Goal: Complete application form: Complete application form

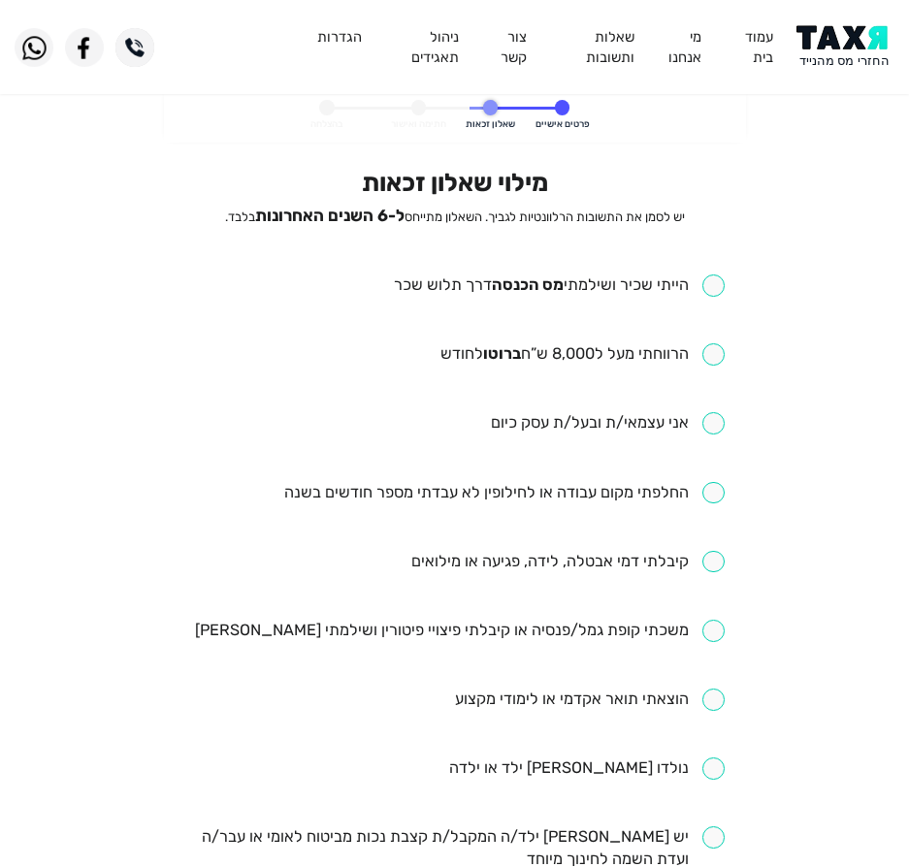
click at [424, 283] on input "checkbox" at bounding box center [559, 286] width 331 height 22
checkbox input "true"
click at [473, 343] on input "checkbox" at bounding box center [582, 354] width 284 height 22
checkbox input "true"
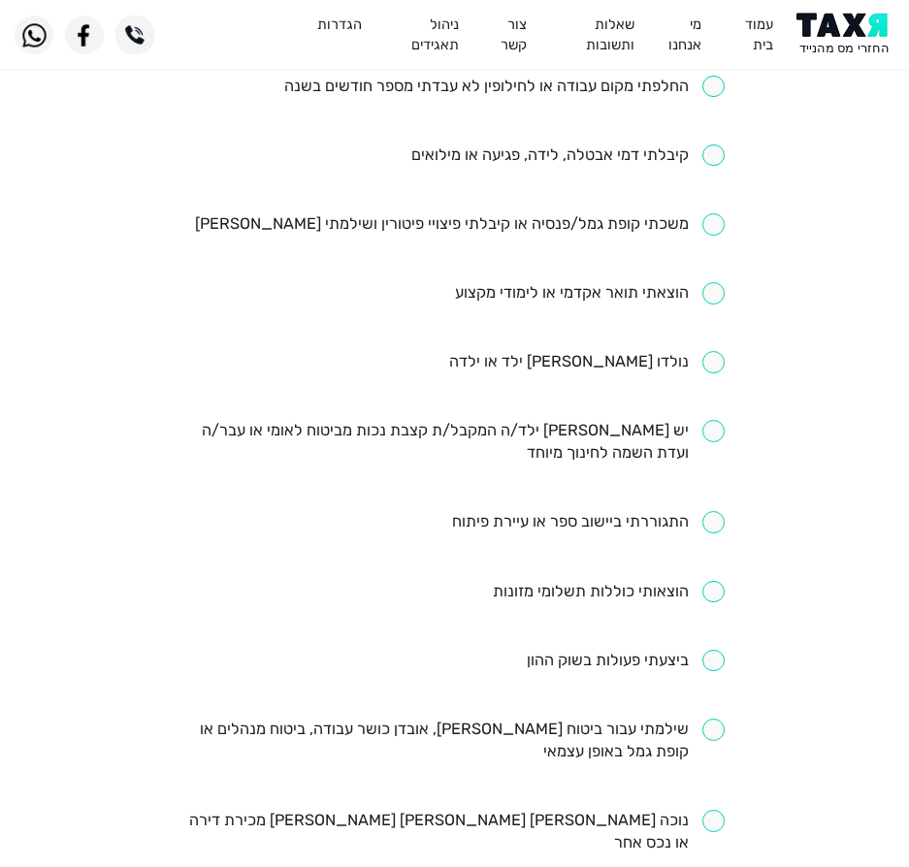
scroll to position [291, 0]
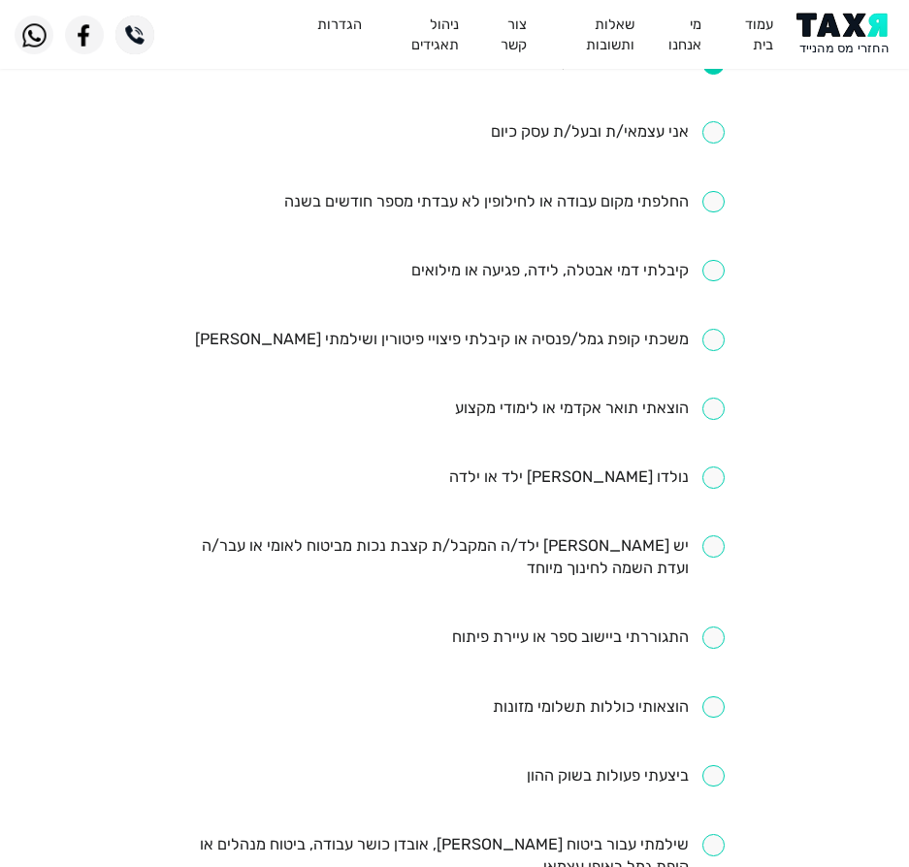
click at [633, 324] on ul "הייתי שכיר ושילמתי [PERSON_NAME] הכנסה דרך תלוש שכר הרווחתי מעל ל8,000 ש”ח ברוט…" at bounding box center [454, 512] width 540 height 1056
click at [635, 333] on input "checkbox" at bounding box center [460, 340] width 530 height 22
checkbox input "true"
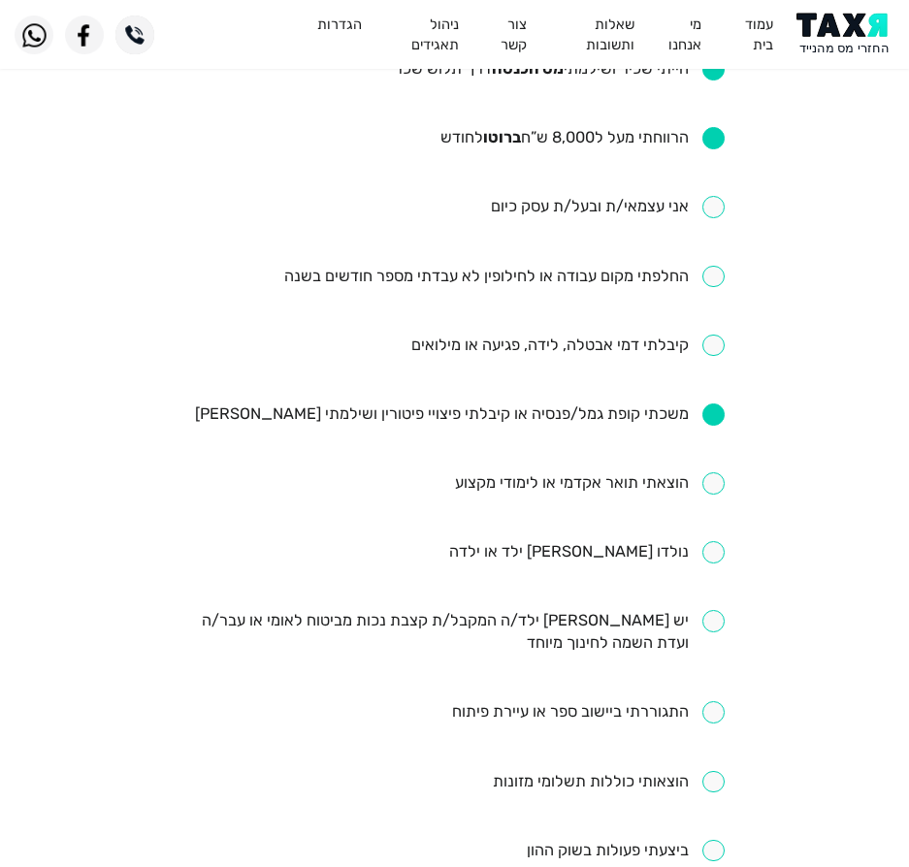
scroll to position [0, 0]
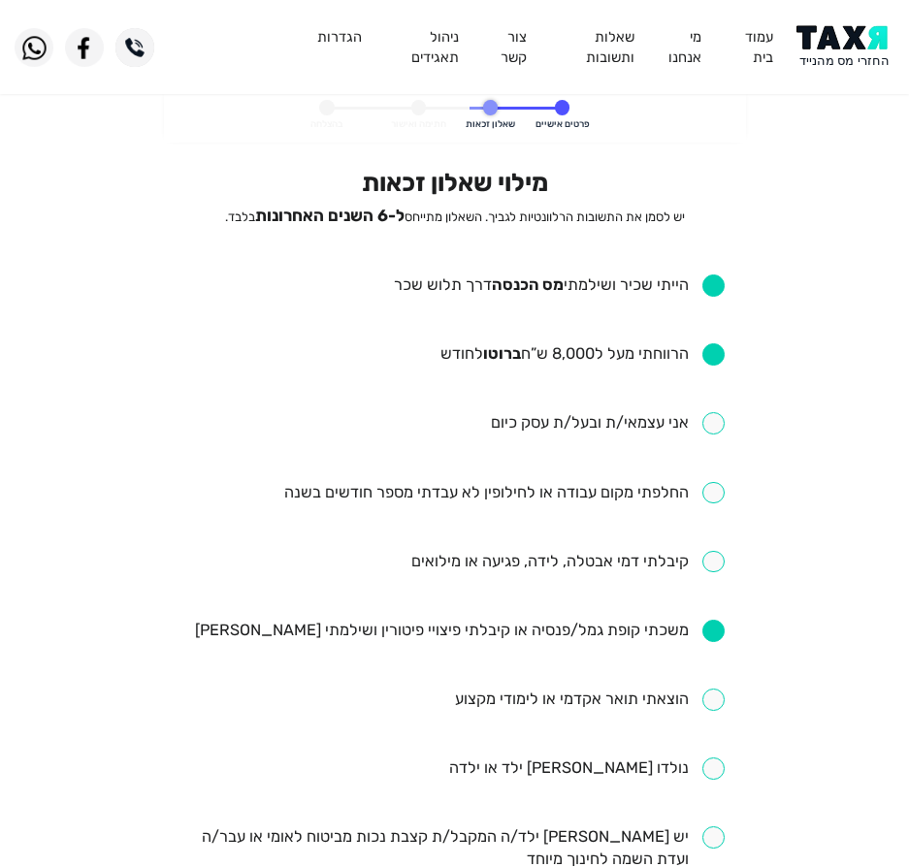
drag, startPoint x: 635, startPoint y: 507, endPoint x: 609, endPoint y: 506, distance: 26.2
click at [619, 506] on ul "הייתי שכיר ושילמתי [PERSON_NAME] הכנסה דרך תלוש שכר הרווחתי מעל ל8,000 ש”ח ברוט…" at bounding box center [454, 803] width 540 height 1056
click at [609, 506] on ul "הייתי שכיר ושילמתי [PERSON_NAME] הכנסה דרך תלוש שכר הרווחתי מעל ל8,000 ש”ח ברוט…" at bounding box center [454, 803] width 540 height 1056
click at [627, 499] on input "checkbox" at bounding box center [504, 493] width 440 height 22
checkbox input "true"
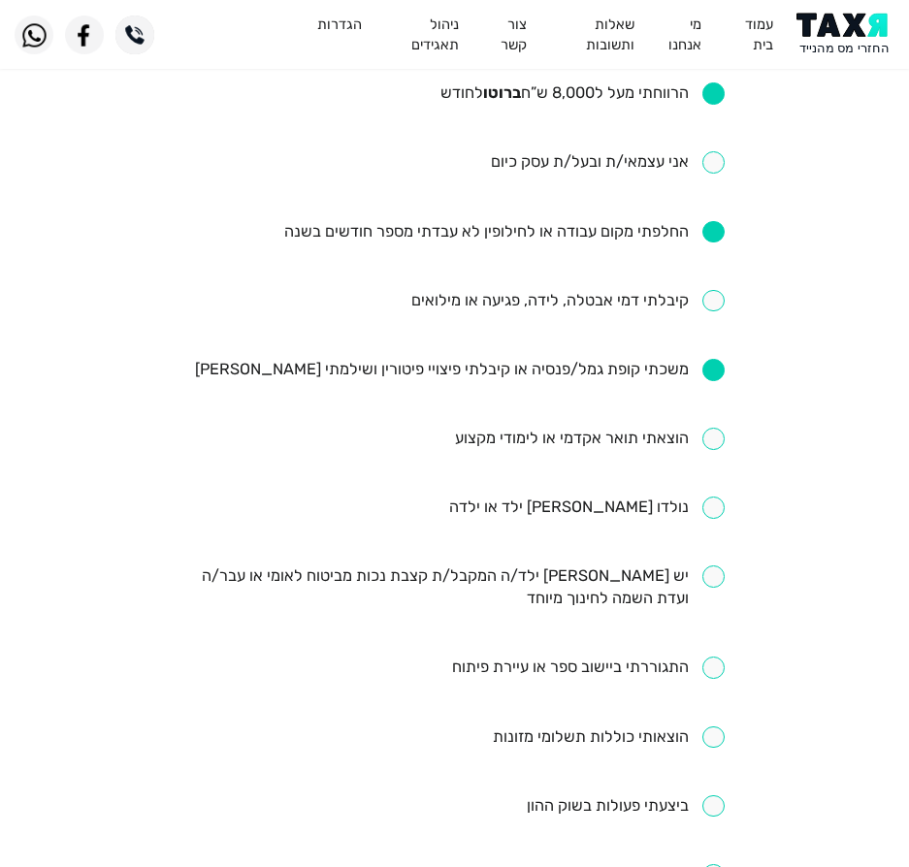
scroll to position [388, 0]
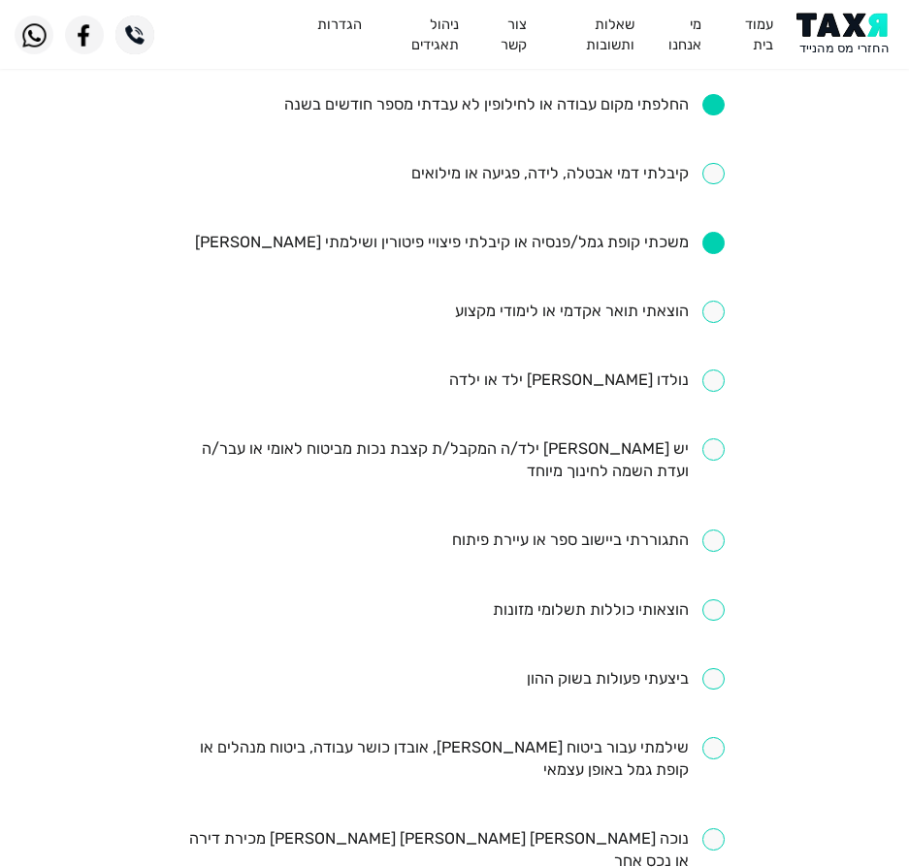
click at [605, 754] on input "checkbox" at bounding box center [454, 759] width 540 height 45
checkbox input "true"
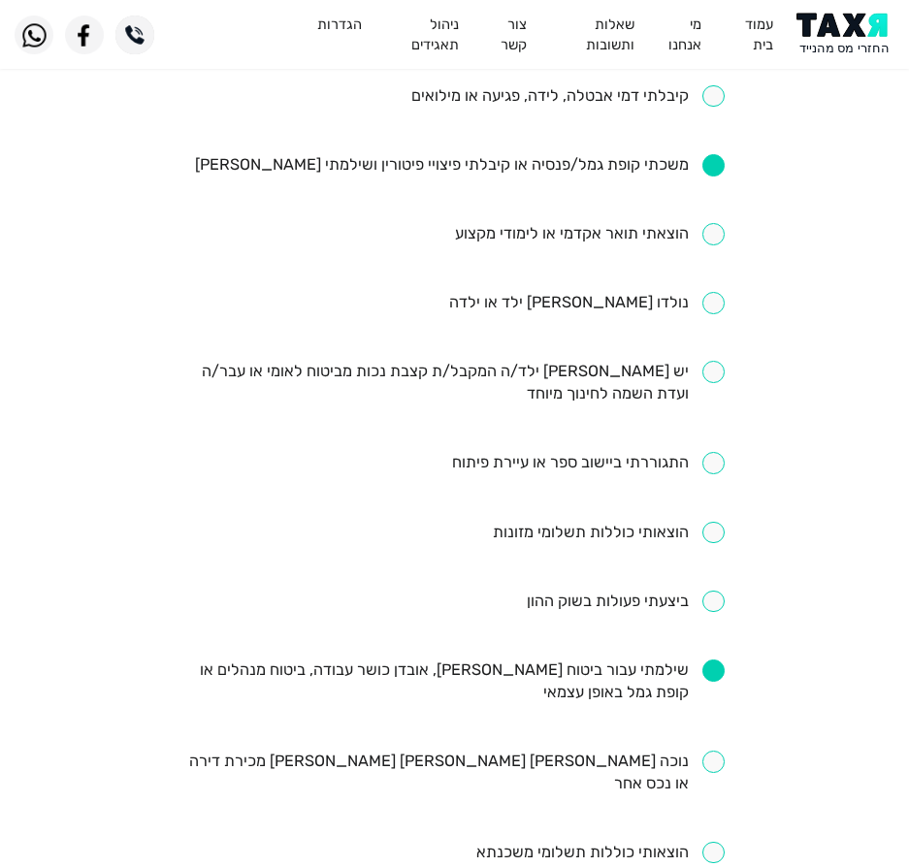
scroll to position [582, 0]
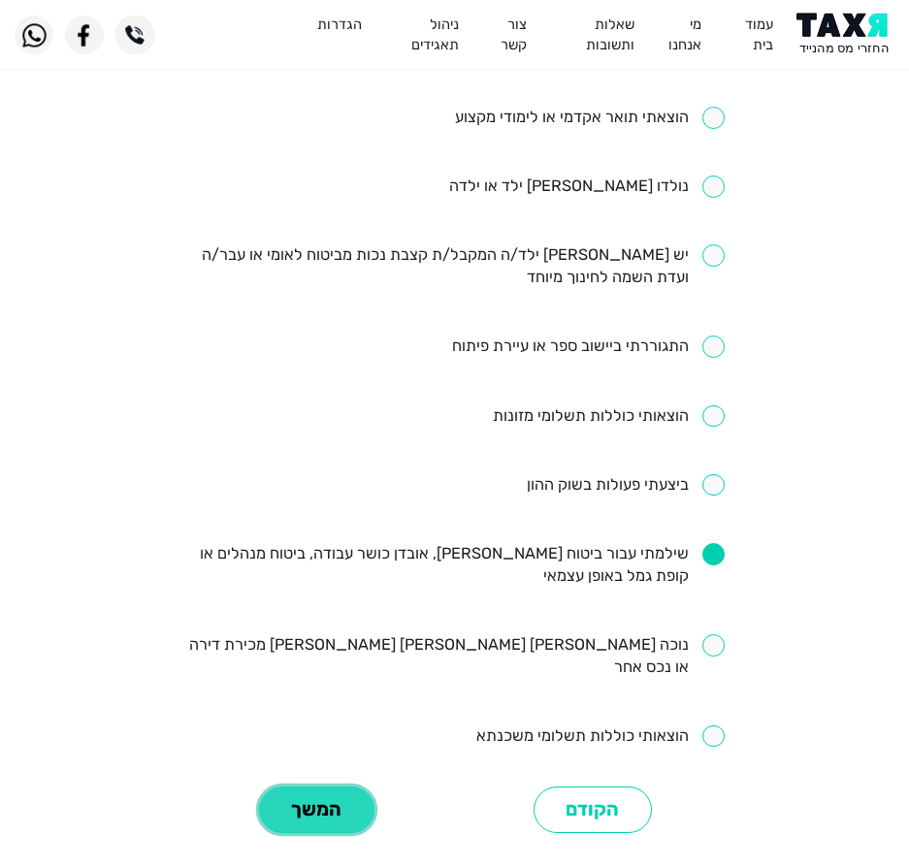
click at [316, 802] on button "המשך" at bounding box center [316, 811] width 115 height 48
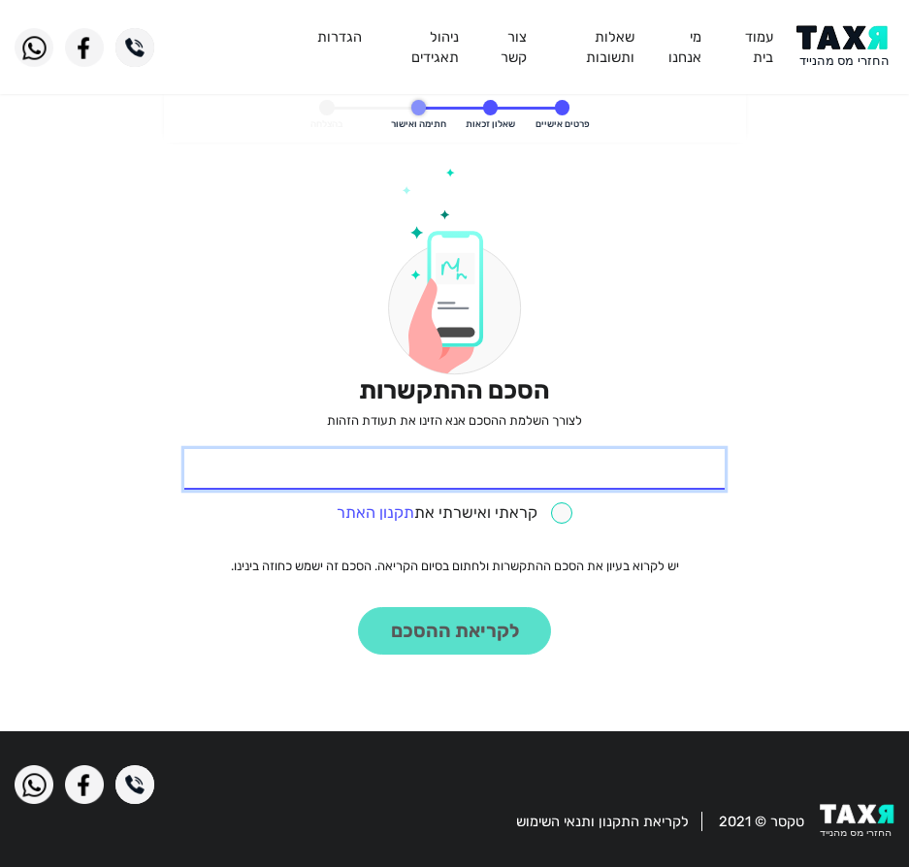
click at [605, 461] on input "* תעודת זהות" at bounding box center [454, 469] width 540 height 41
type input "208841767"
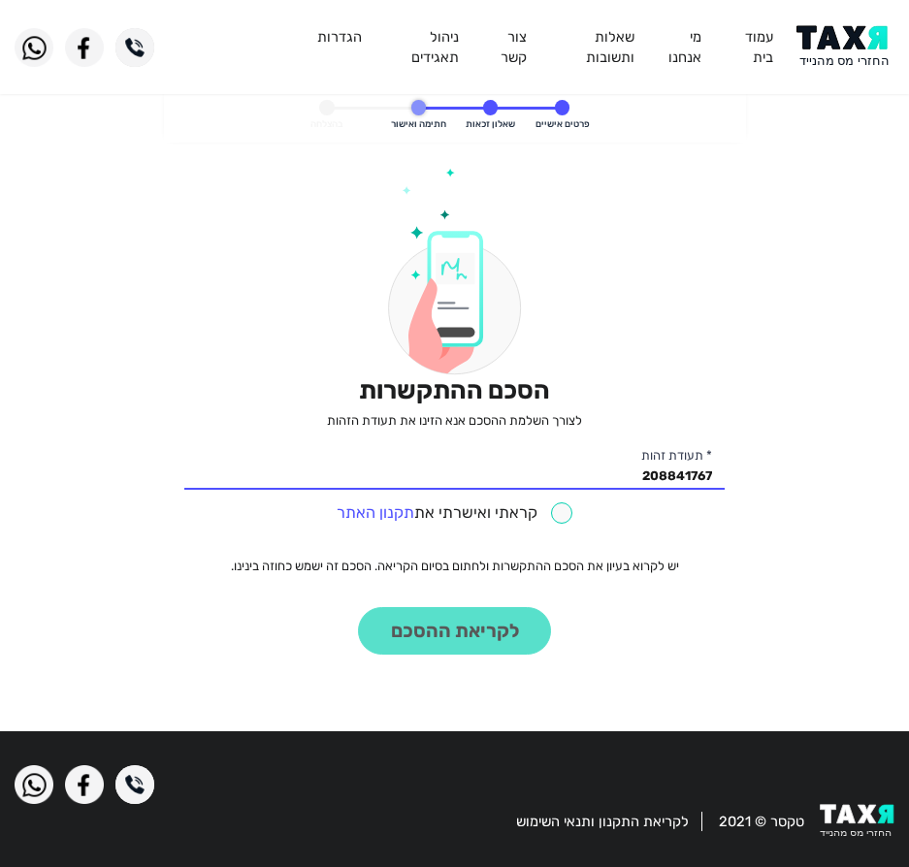
click at [545, 520] on input "checkbox" at bounding box center [455, 513] width 237 height 22
checkbox input "true"
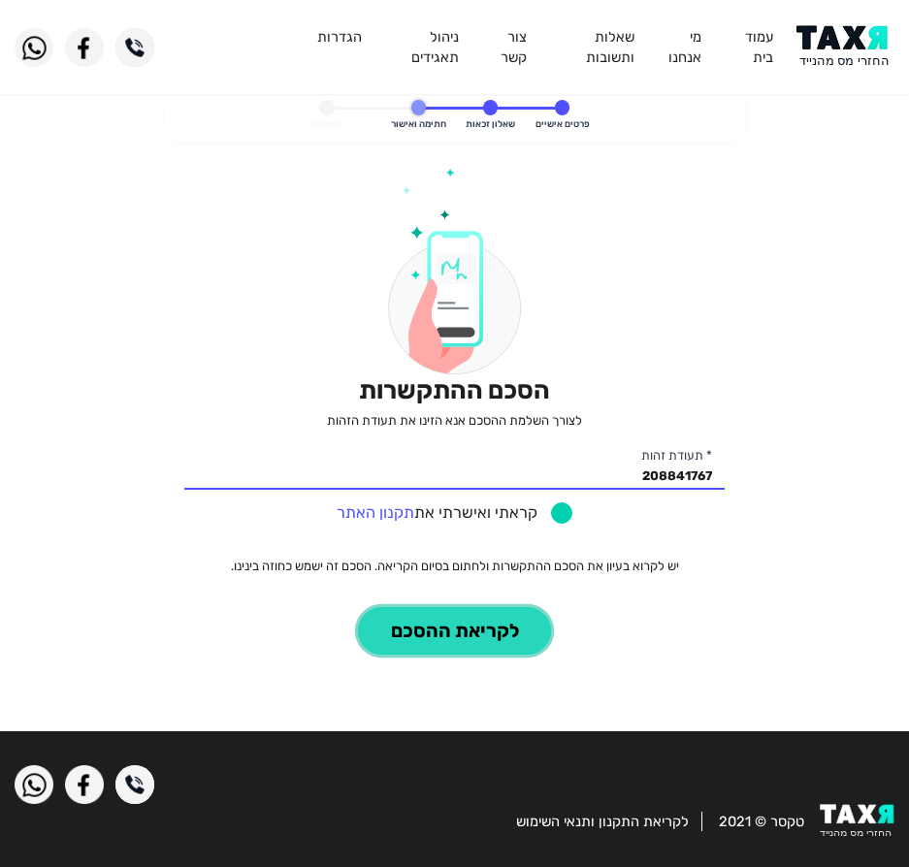
click at [467, 615] on button "לקריאת ההסכם" at bounding box center [454, 631] width 193 height 48
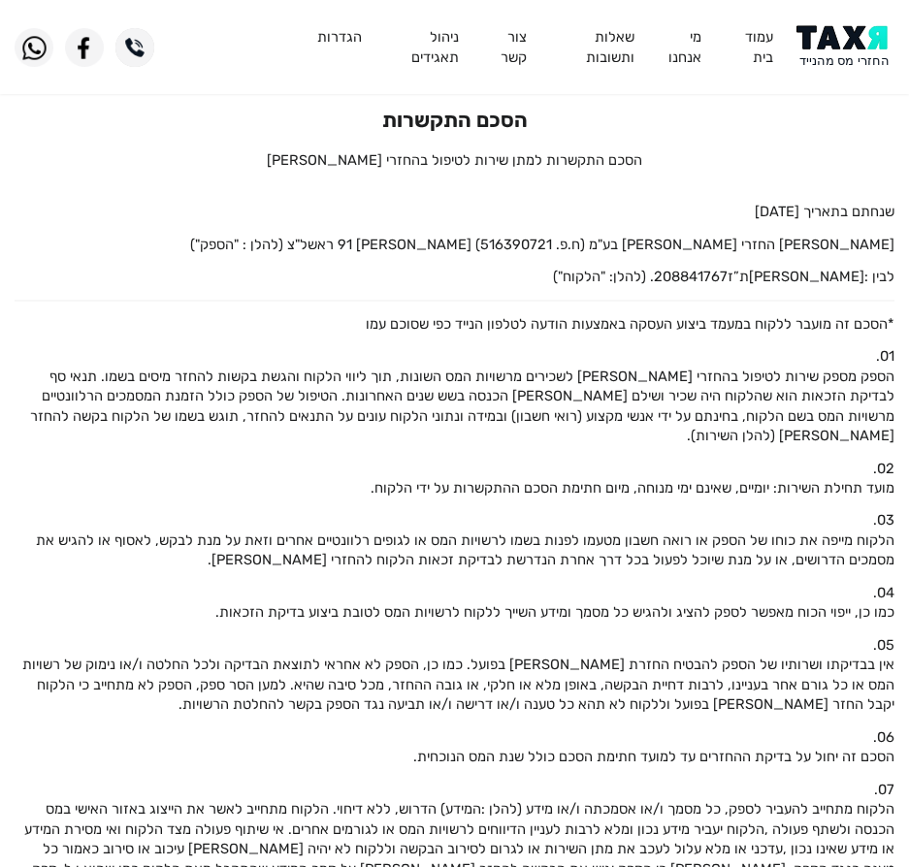
click at [834, 52] on img at bounding box center [845, 47] width 98 height 44
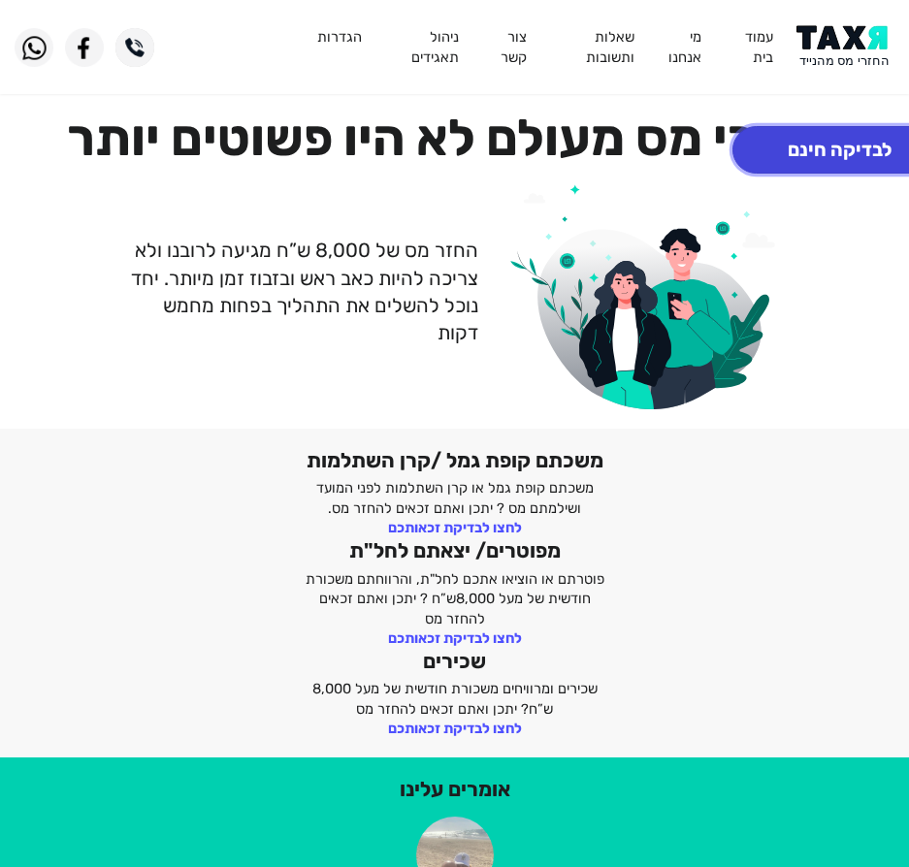
click at [790, 155] on button "לבדיקה חינם" at bounding box center [839, 150] width 214 height 48
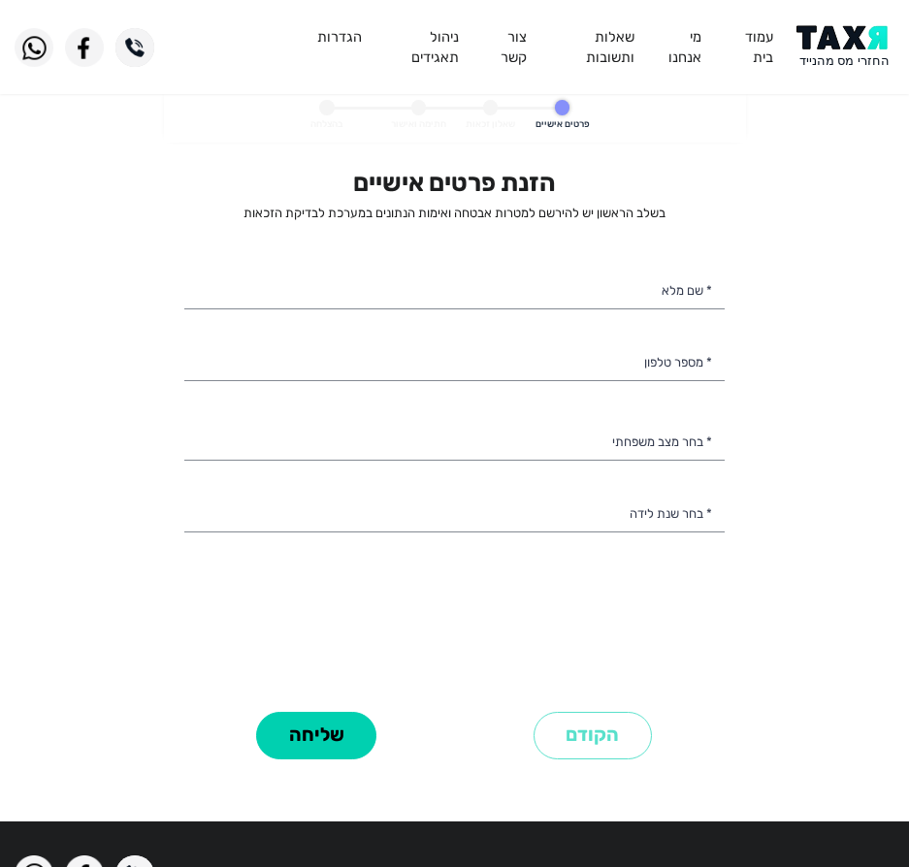
select select
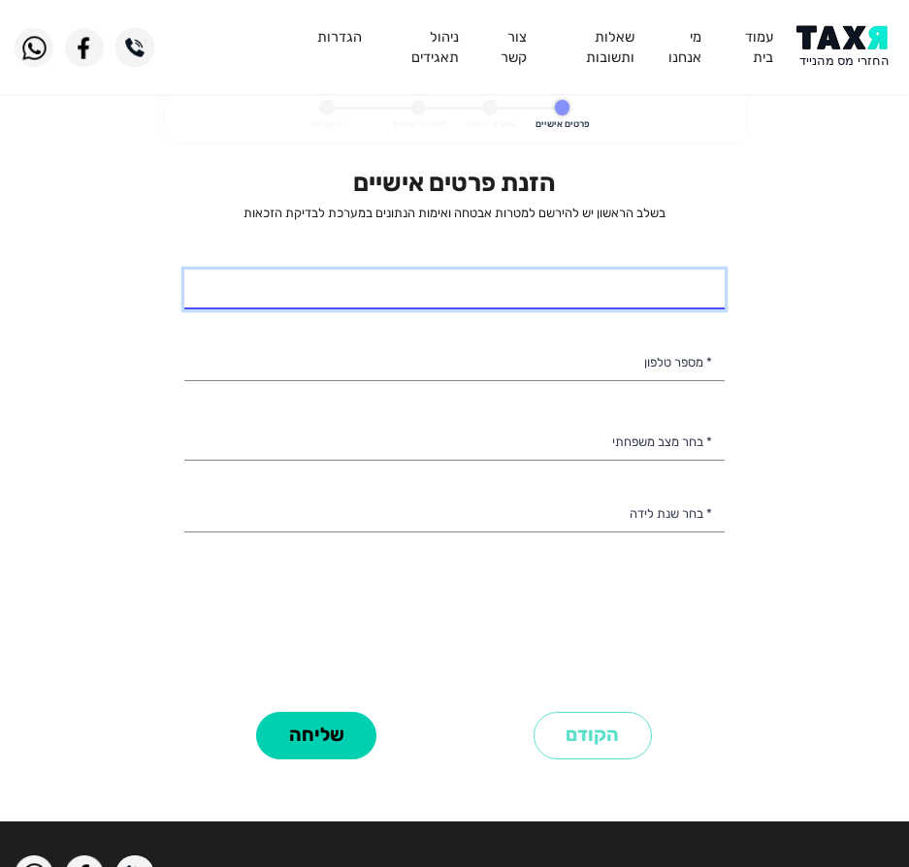
click at [588, 303] on input "* שם מלא" at bounding box center [454, 290] width 540 height 41
type input "ורד עבדאללה"
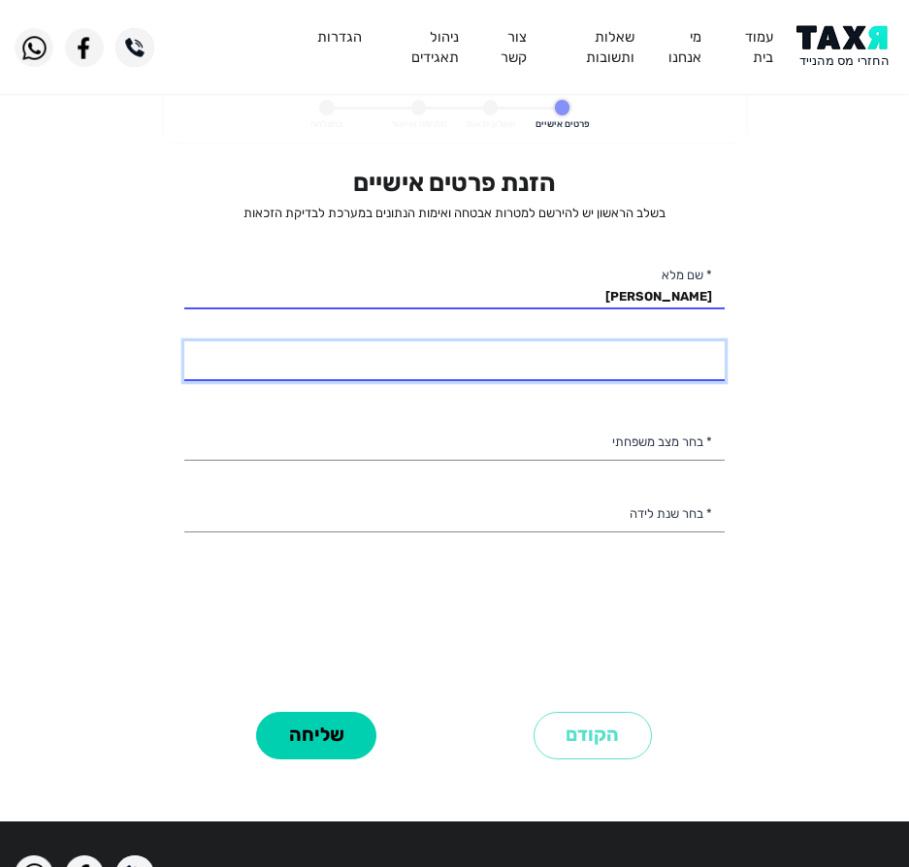
click at [685, 376] on input "* מספר טלפון" at bounding box center [454, 361] width 540 height 41
type input "052-6376716"
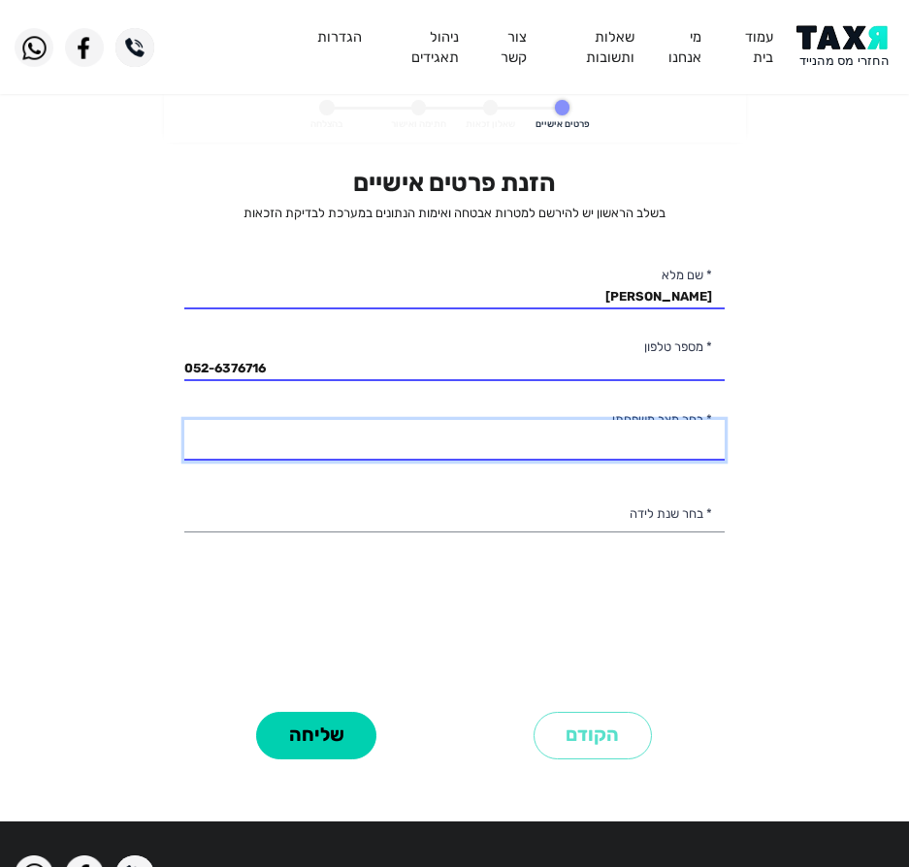
click at [658, 451] on select "רווק/ה נשוי/אה גרוש/ה אלמן/נה" at bounding box center [454, 440] width 540 height 41
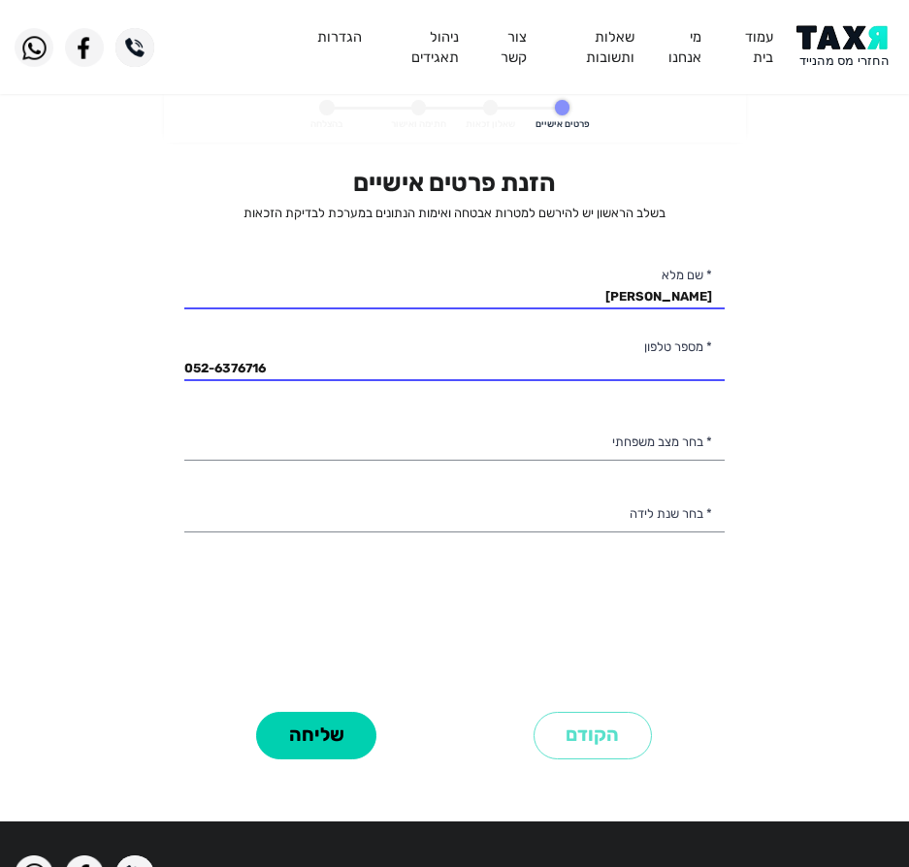
click at [606, 600] on div "הזנת פרטים אישיים בשלב הראשון יש להירשם למטרות אבטחה ואימות הנתונים במערכת לבדי…" at bounding box center [454, 436] width 540 height 537
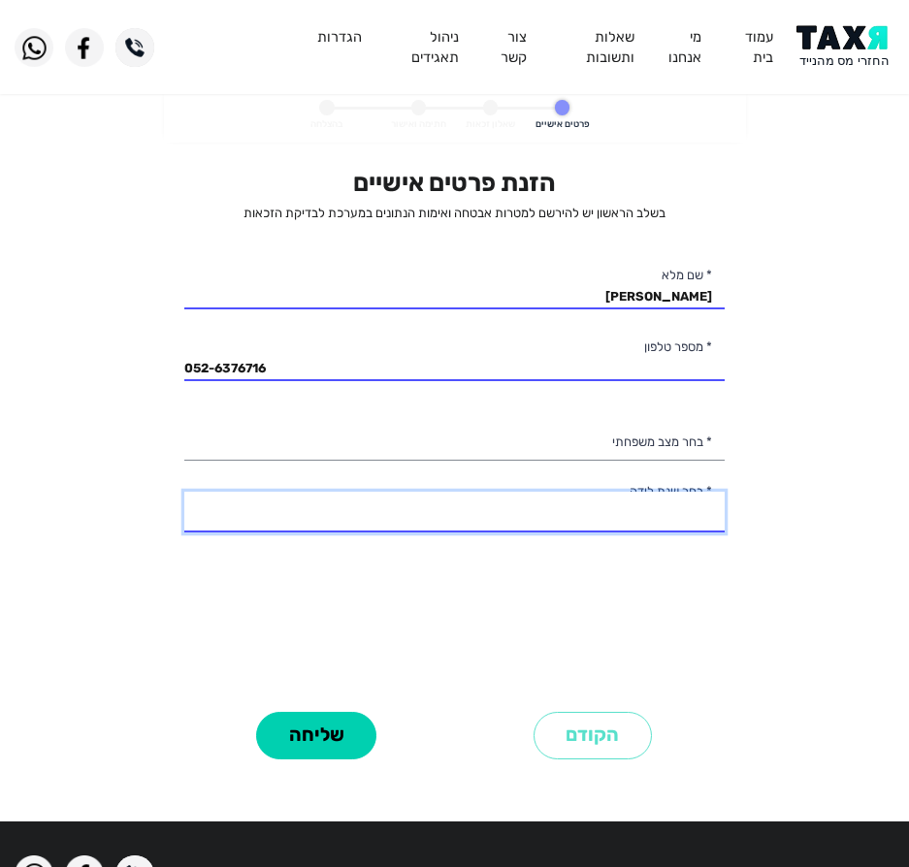
click at [626, 510] on select "2003 2002 2001 2000 1999 1998 1997 1996 1995 1994 1993 1992 1991 1990 1989 1988…" at bounding box center [454, 512] width 540 height 41
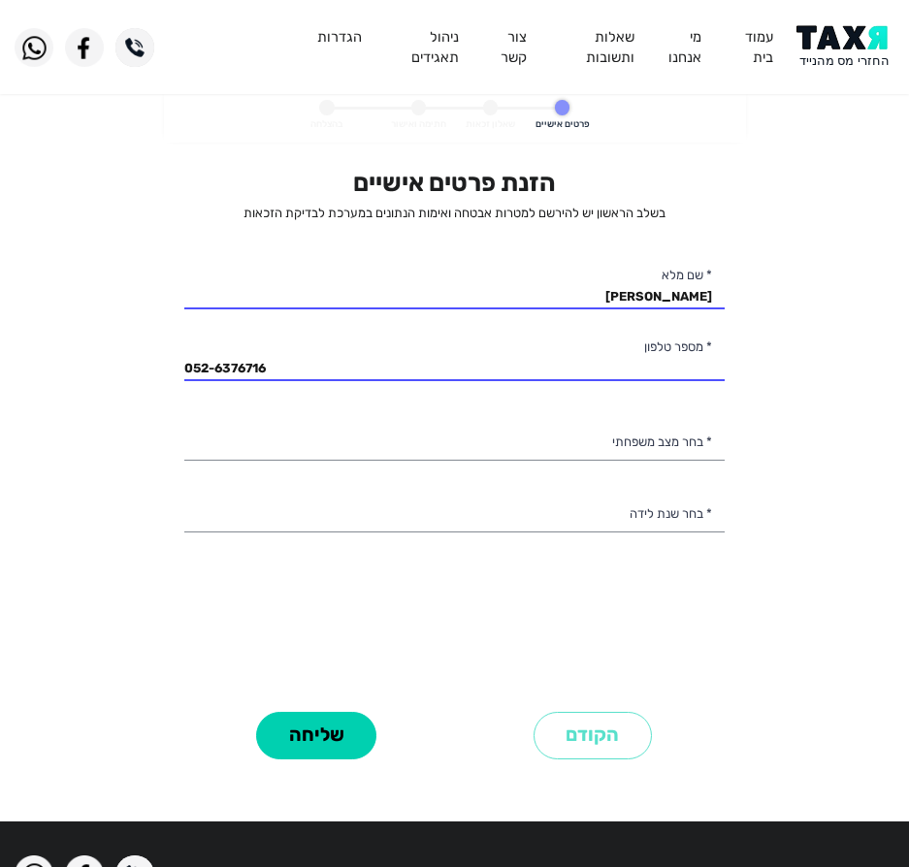
click at [513, 536] on div "הזנת פרטים אישיים בשלב הראשון יש להירשם למטרות אבטחה ואימות הנתונים במערכת לבדי…" at bounding box center [454, 436] width 540 height 537
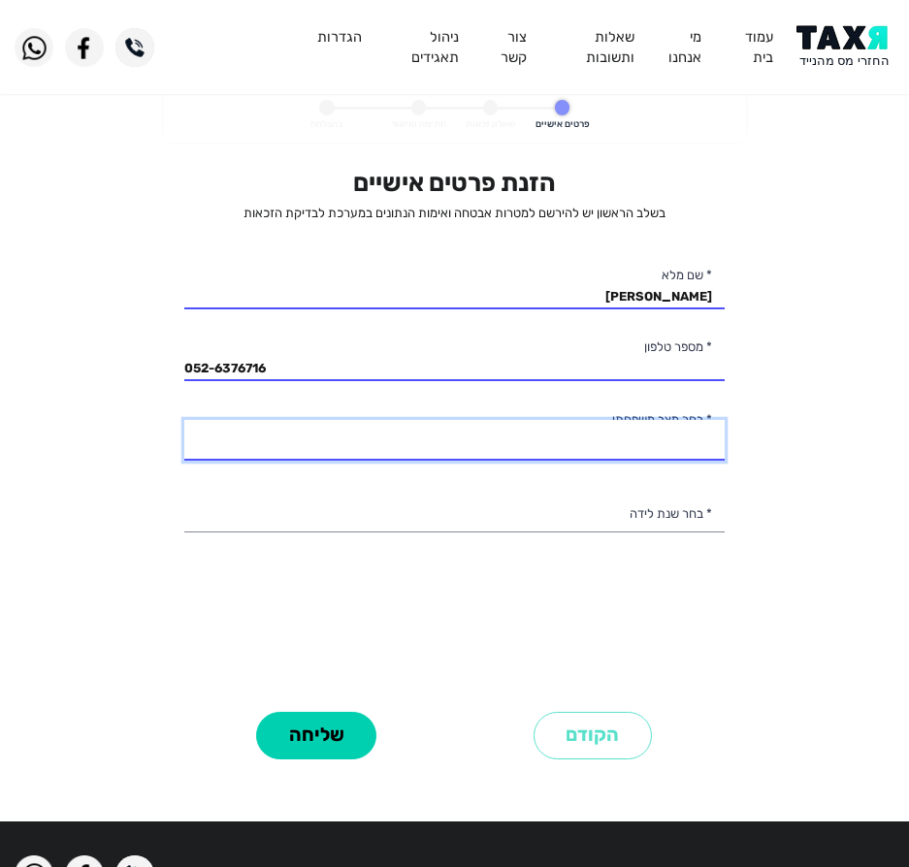
click at [612, 435] on select "רווק/ה נשוי/אה גרוש/ה אלמן/נה" at bounding box center [454, 440] width 540 height 41
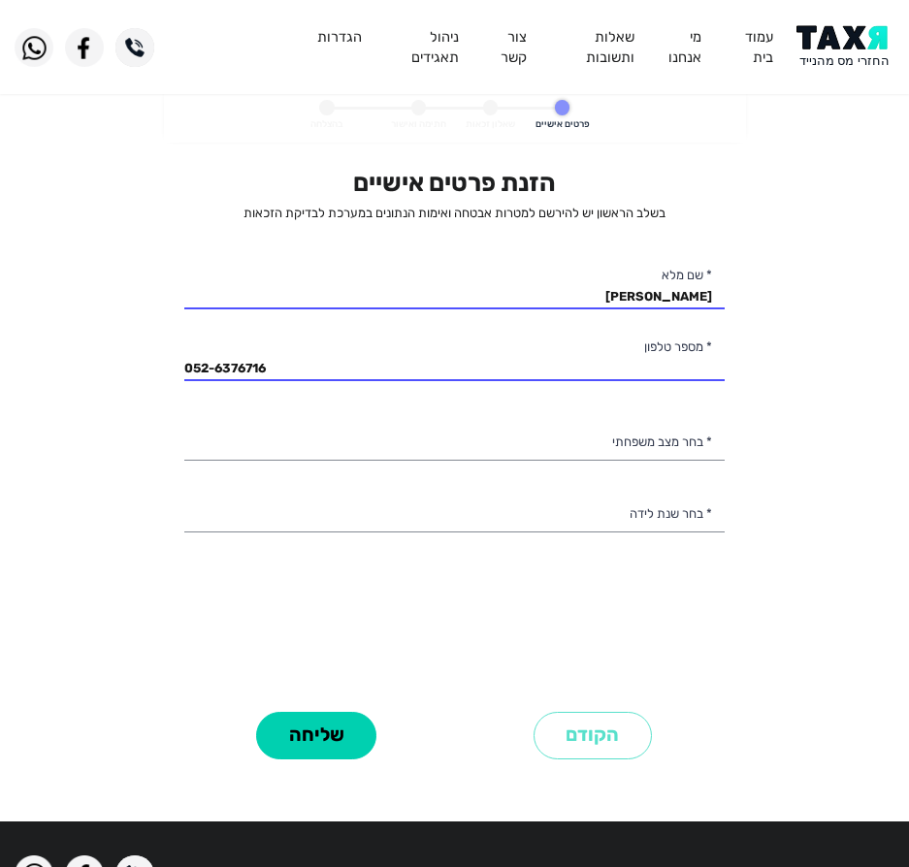
click at [526, 614] on div "הזנת פרטים אישיים בשלב הראשון יש להירשם למטרות אבטחה ואימות הנתונים במערכת לבדי…" at bounding box center [454, 436] width 540 height 537
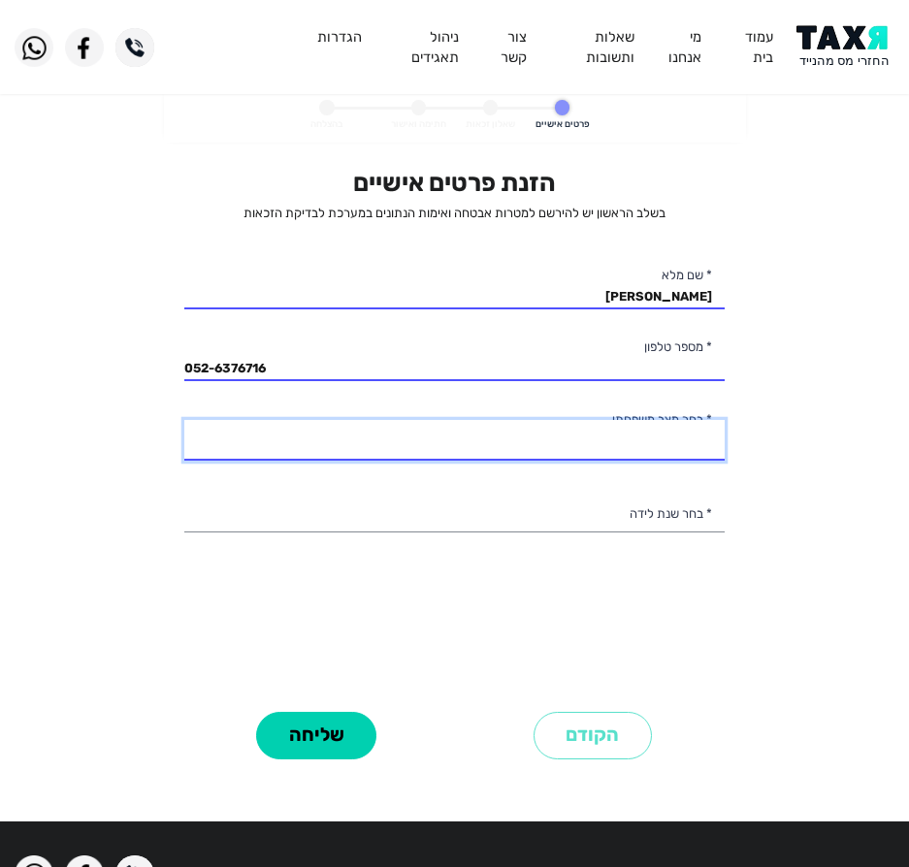
click at [630, 449] on select "רווק/ה נשוי/אה גרוש/ה אלמן/נה" at bounding box center [454, 440] width 540 height 41
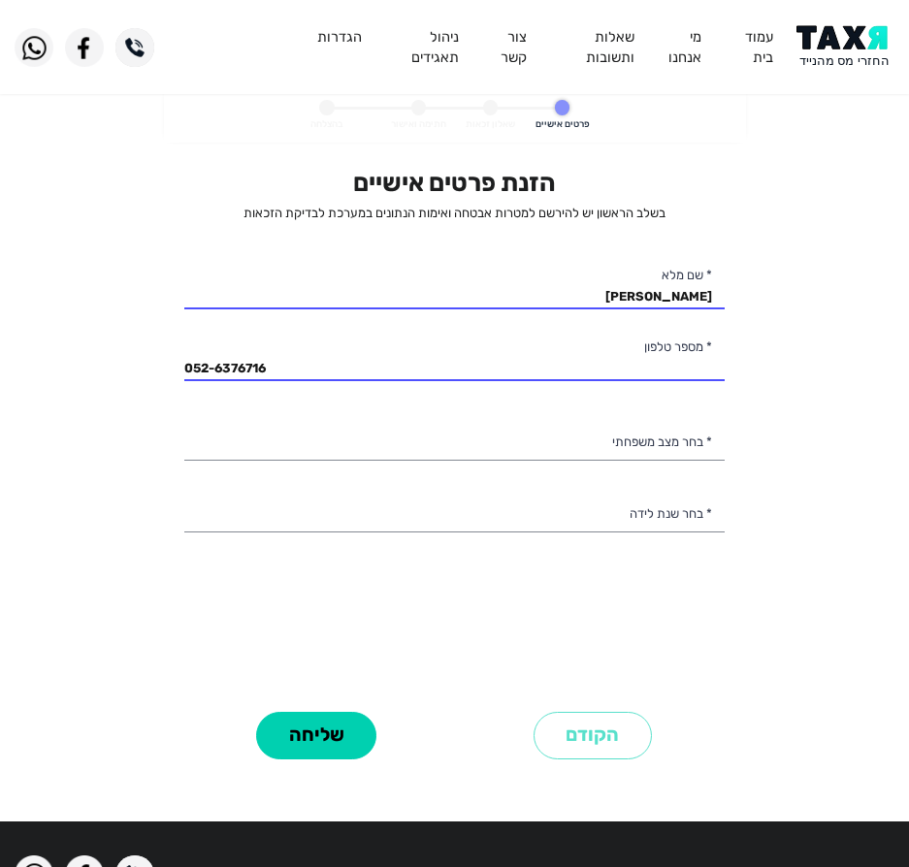
click at [473, 605] on div "הזנת פרטים אישיים בשלב הראשון יש להירשם למטרות אבטחה ואימות הנתונים במערכת לבדי…" at bounding box center [454, 436] width 540 height 537
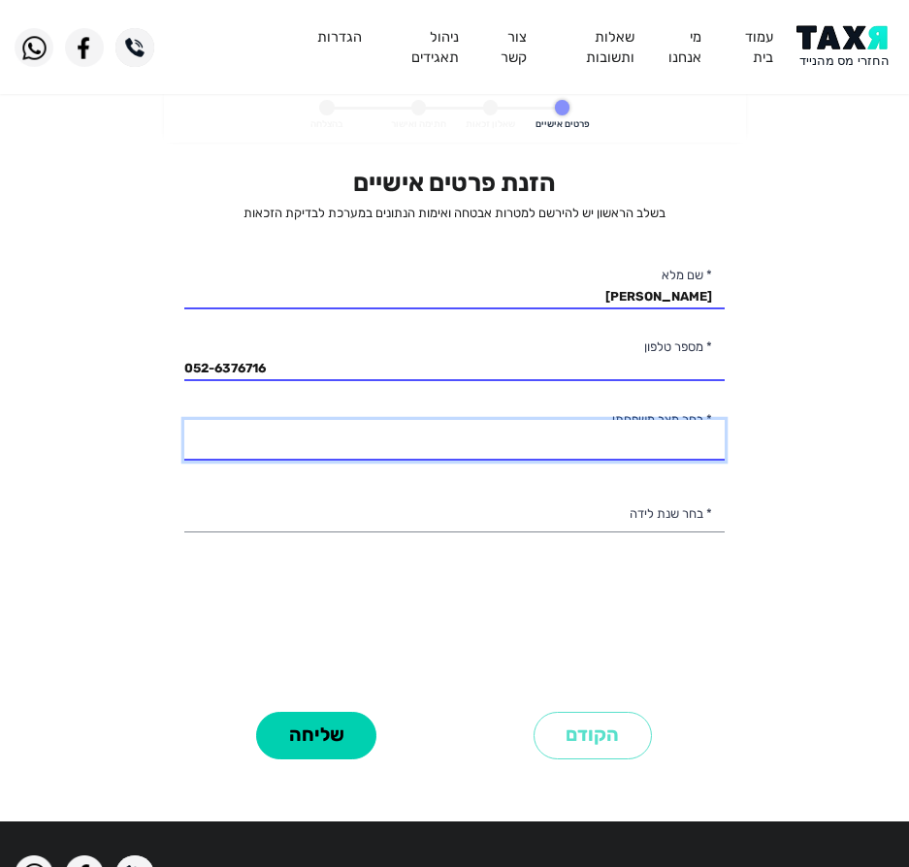
click at [563, 447] on select "רווק/ה נשוי/אה גרוש/ה אלמן/נה" at bounding box center [454, 440] width 540 height 41
select select "2: Married"
click at [184, 420] on select "רווק/ה נשוי/אה גרוש/ה אלמן/נה" at bounding box center [454, 440] width 540 height 41
click at [624, 437] on select "רווק/ה נשוי/אה גרוש/ה אלמן/נה" at bounding box center [454, 440] width 540 height 41
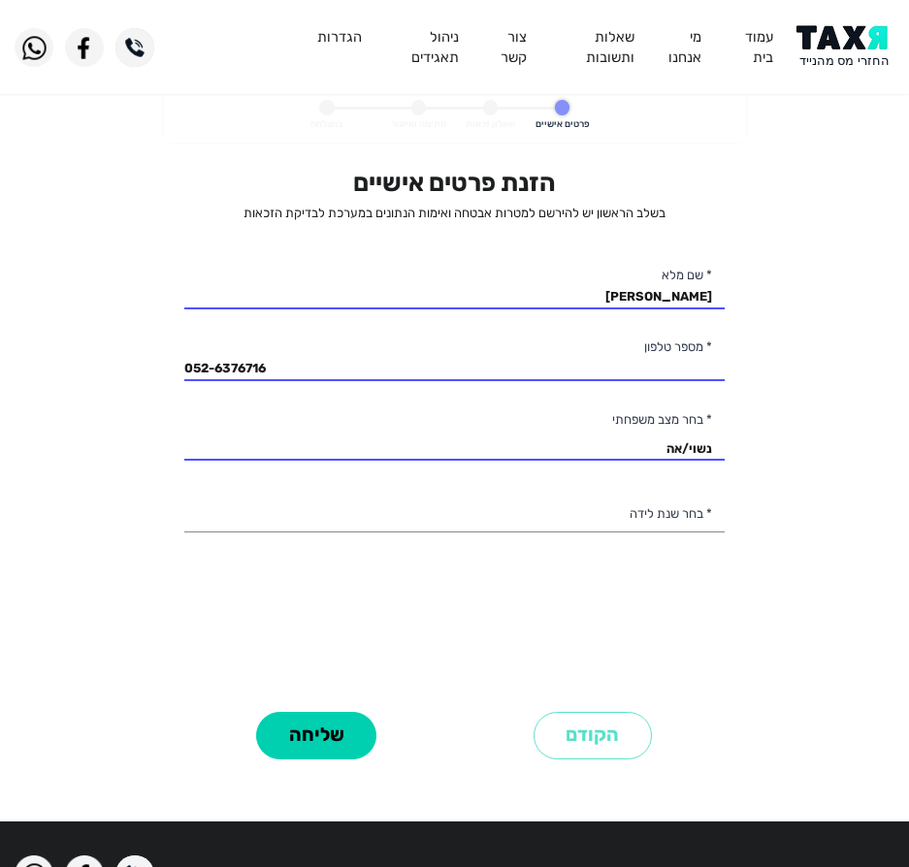
click at [513, 623] on div "הזנת פרטים אישיים בשלב הראשון יש להירשם למטרות אבטחה ואימות הנתונים במערכת לבדי…" at bounding box center [454, 436] width 540 height 537
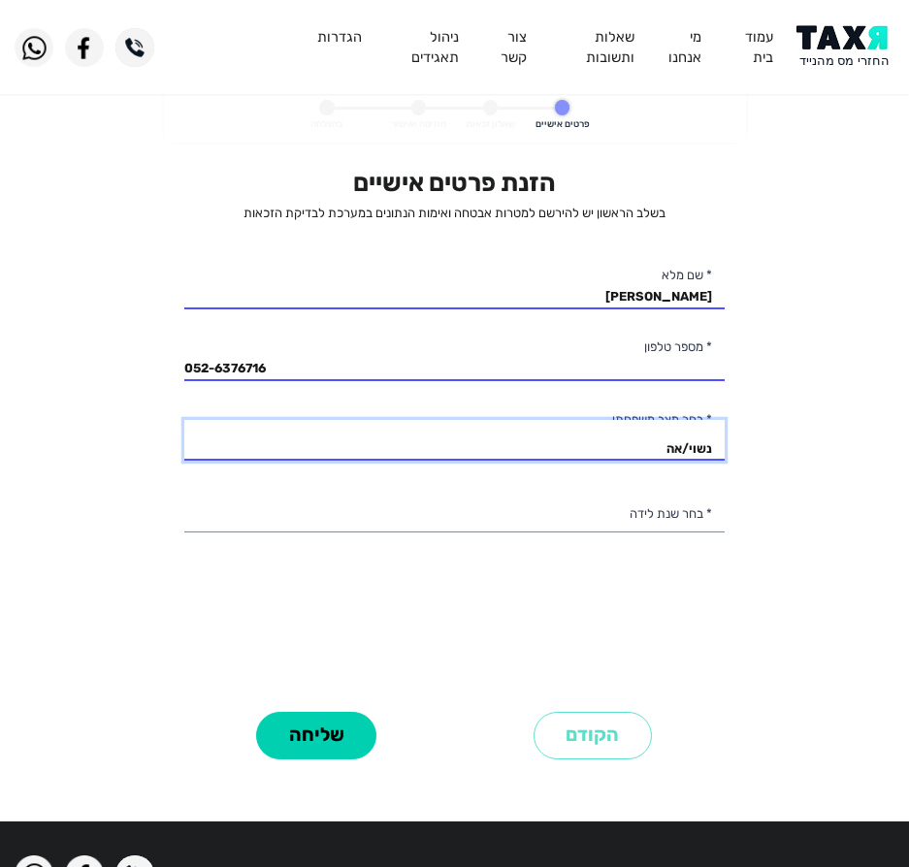
click at [597, 457] on select "רווק/ה נשוי/אה גרוש/ה אלמן/נה" at bounding box center [454, 440] width 540 height 41
click at [184, 420] on select "רווק/ה נשוי/אה גרוש/ה אלמן/נה" at bounding box center [454, 440] width 540 height 41
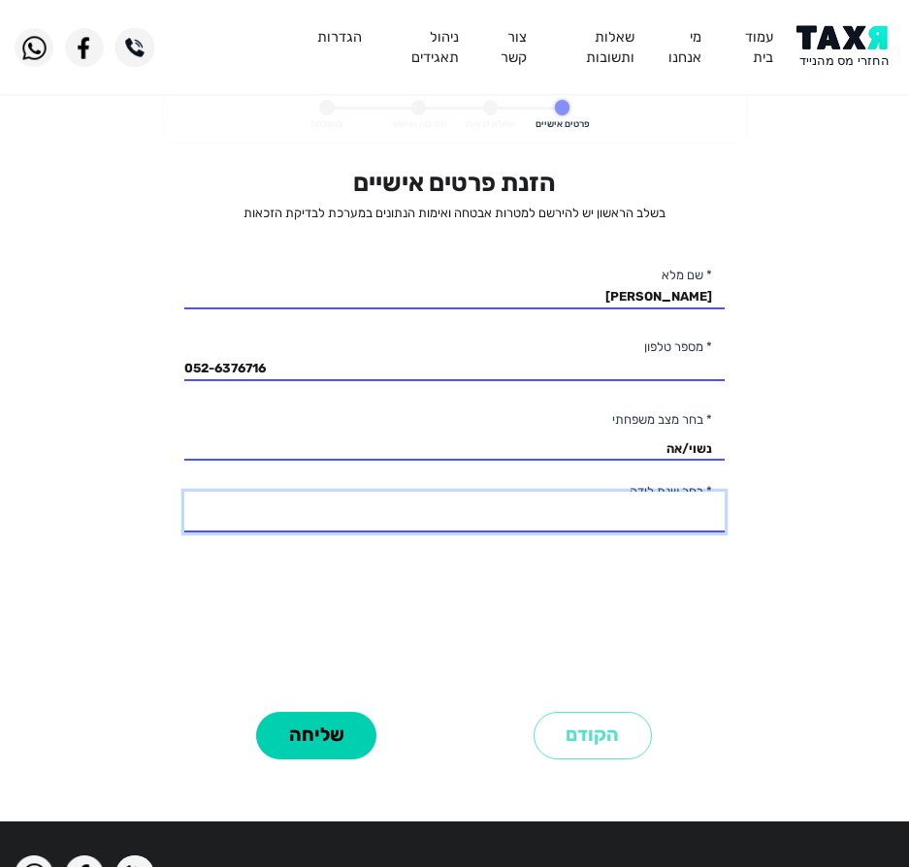
click at [613, 517] on select "2003 2002 2001 2000 1999 1998 1997 1996 1995 1994 1993 1992 1991 1990 1989 1988…" at bounding box center [454, 512] width 540 height 41
select select "7: 1997"
click at [184, 492] on select "2003 2002 2001 2000 1999 1998 1997 1996 1995 1994 1993 1992 1991 1990 1989 1988…" at bounding box center [454, 512] width 540 height 41
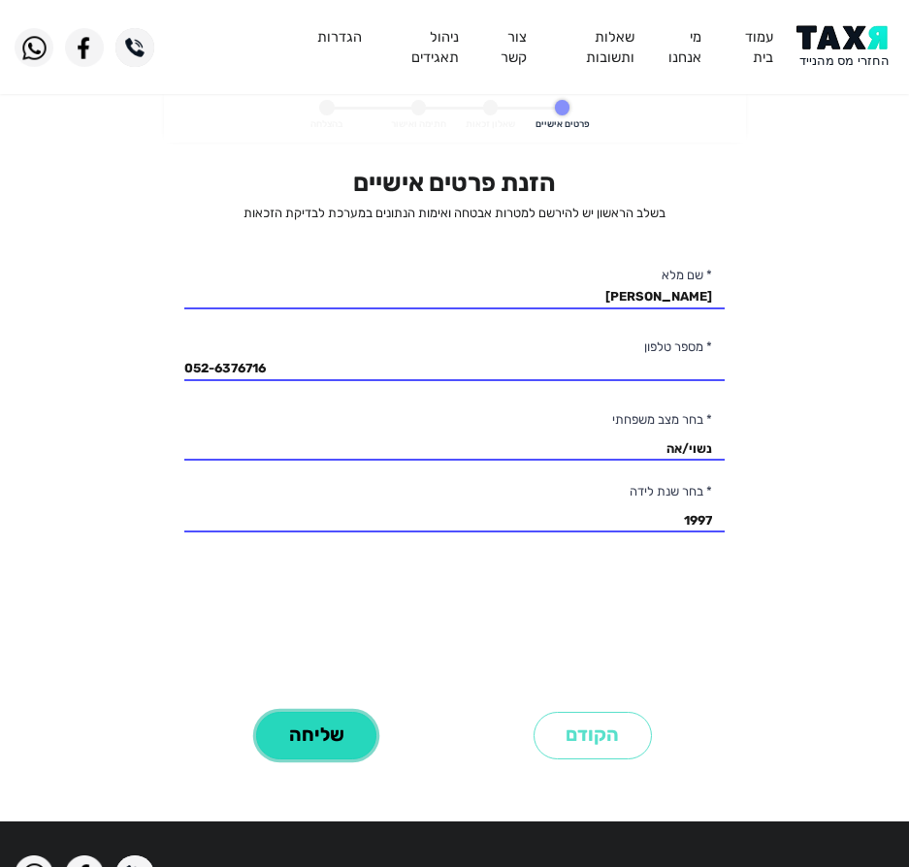
click at [307, 722] on button "שליחה" at bounding box center [316, 736] width 120 height 48
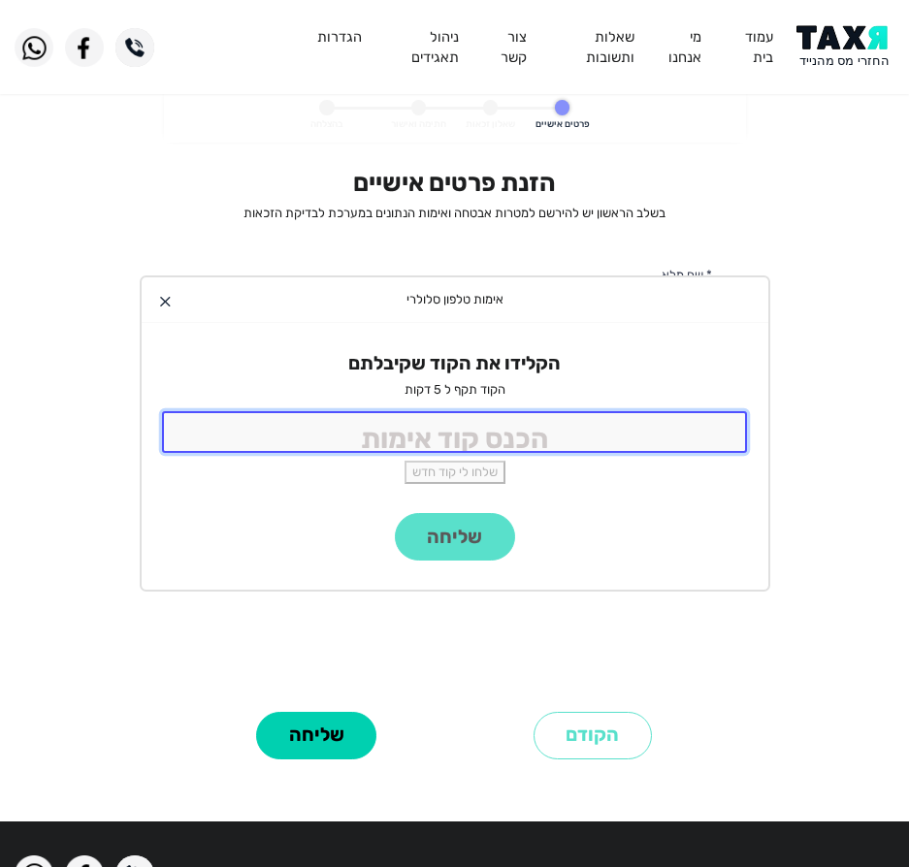
click at [493, 419] on input "tel" at bounding box center [455, 432] width 586 height 42
type input "9988"
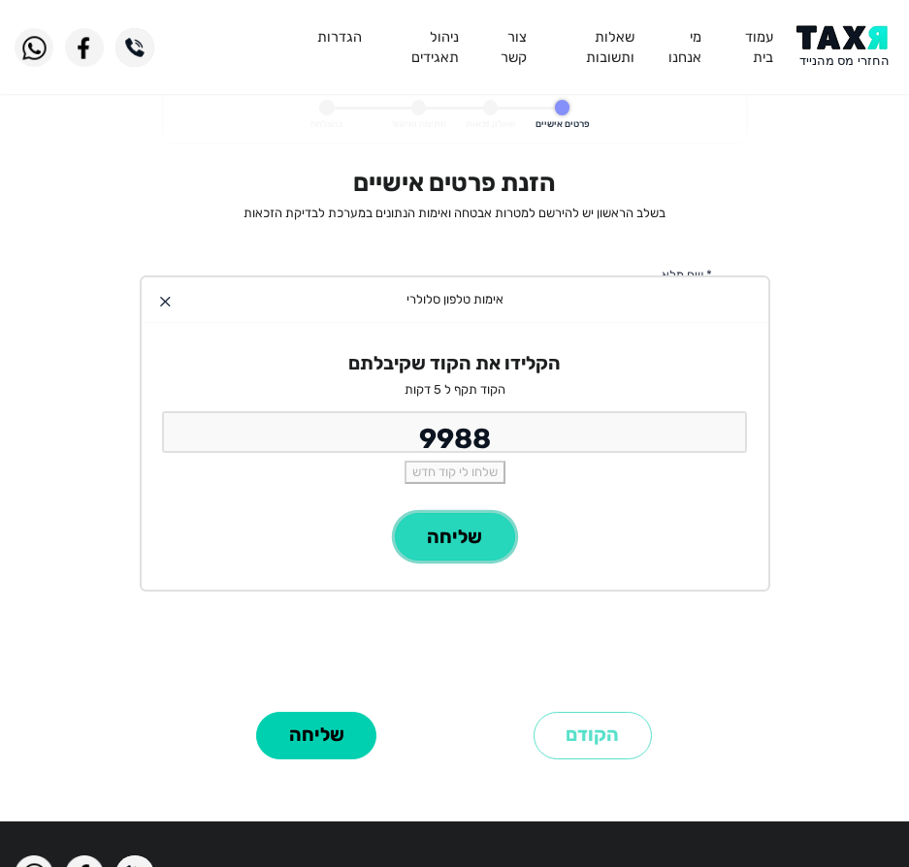
click at [452, 520] on button "שליחה" at bounding box center [455, 537] width 120 height 48
